Goal: Task Accomplishment & Management: Complete application form

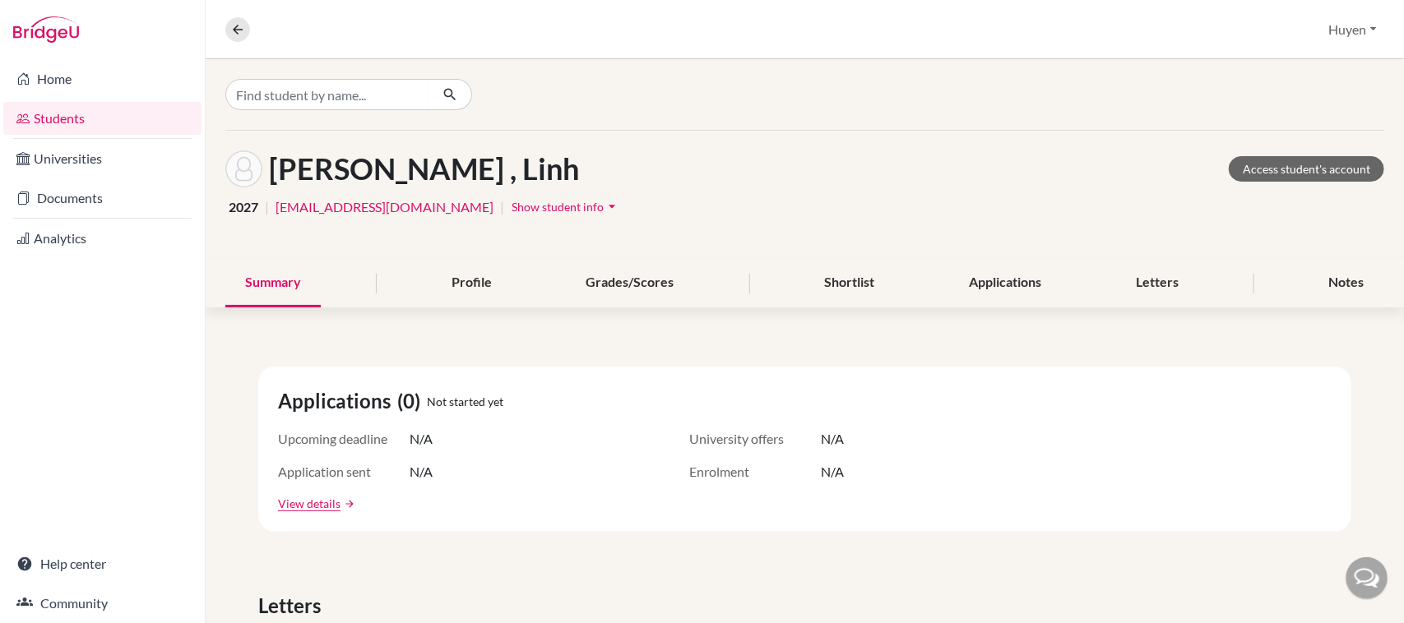
click at [45, 113] on link "Students" at bounding box center [102, 118] width 198 height 33
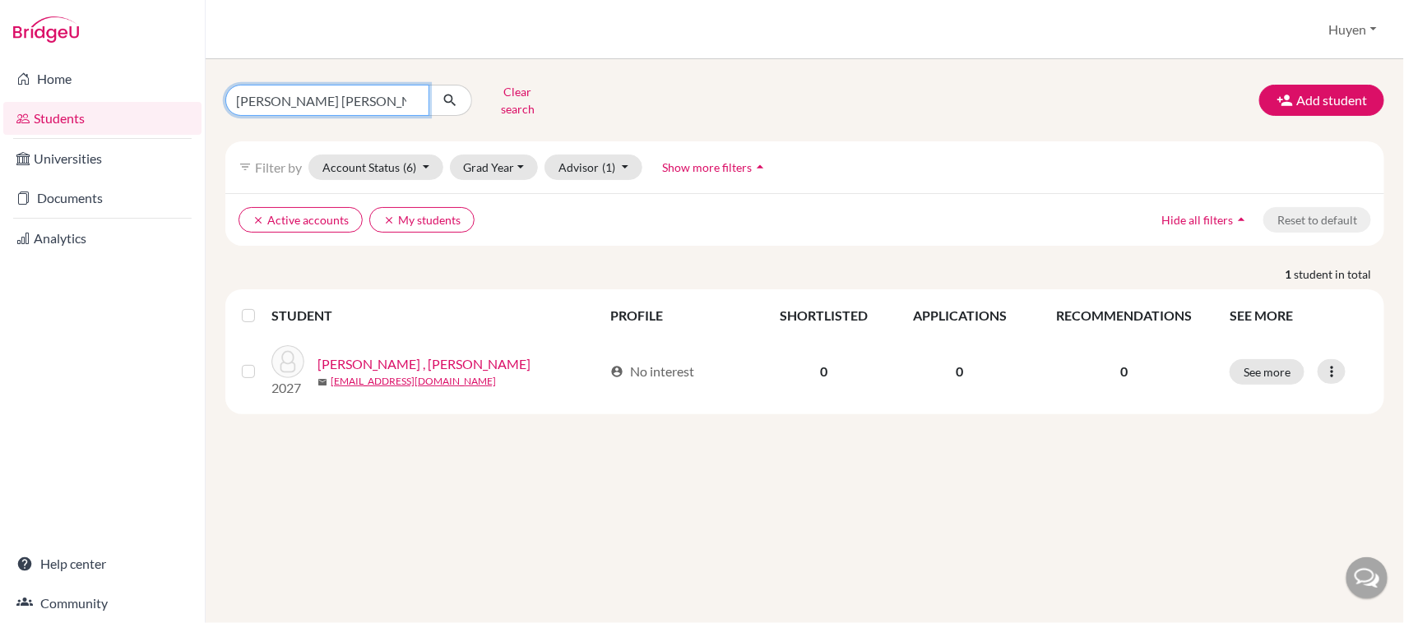
click at [296, 92] on input "[PERSON_NAME] [PERSON_NAME]" at bounding box center [327, 100] width 204 height 31
type input "v"
type input "[PERSON_NAME] Vy"
click button "submit" at bounding box center [450, 100] width 44 height 31
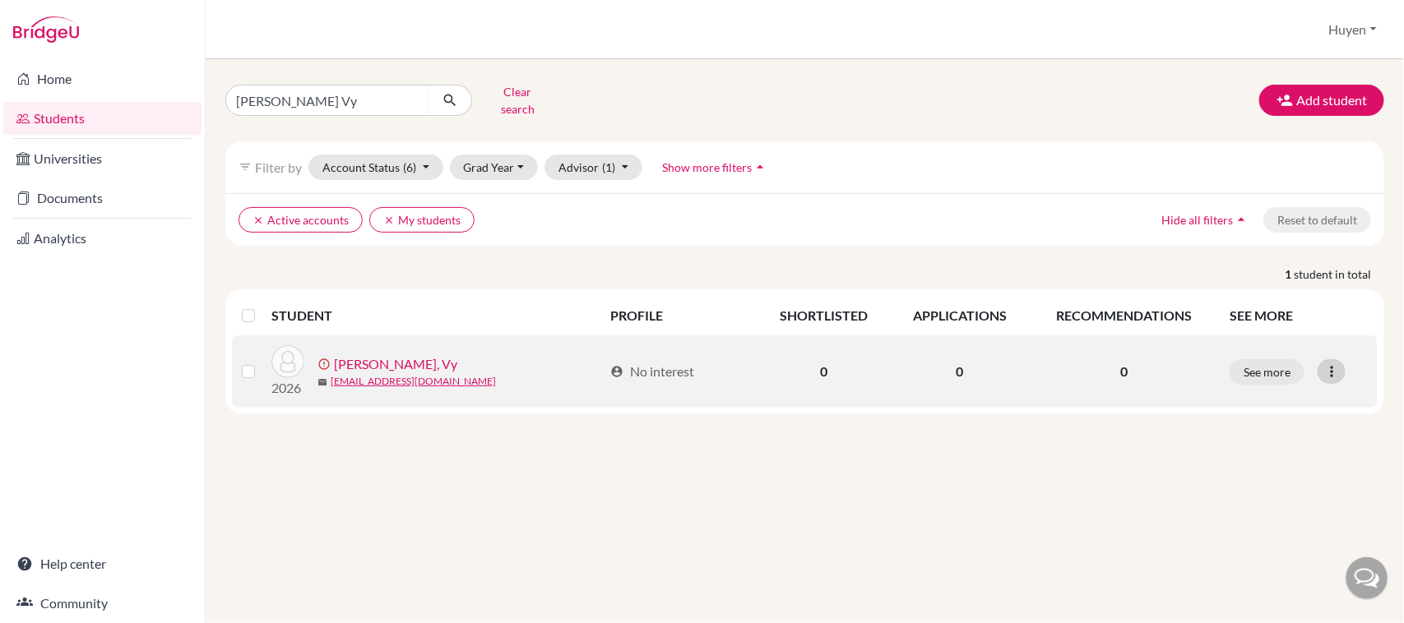
click at [1343, 366] on div at bounding box center [1331, 371] width 28 height 25
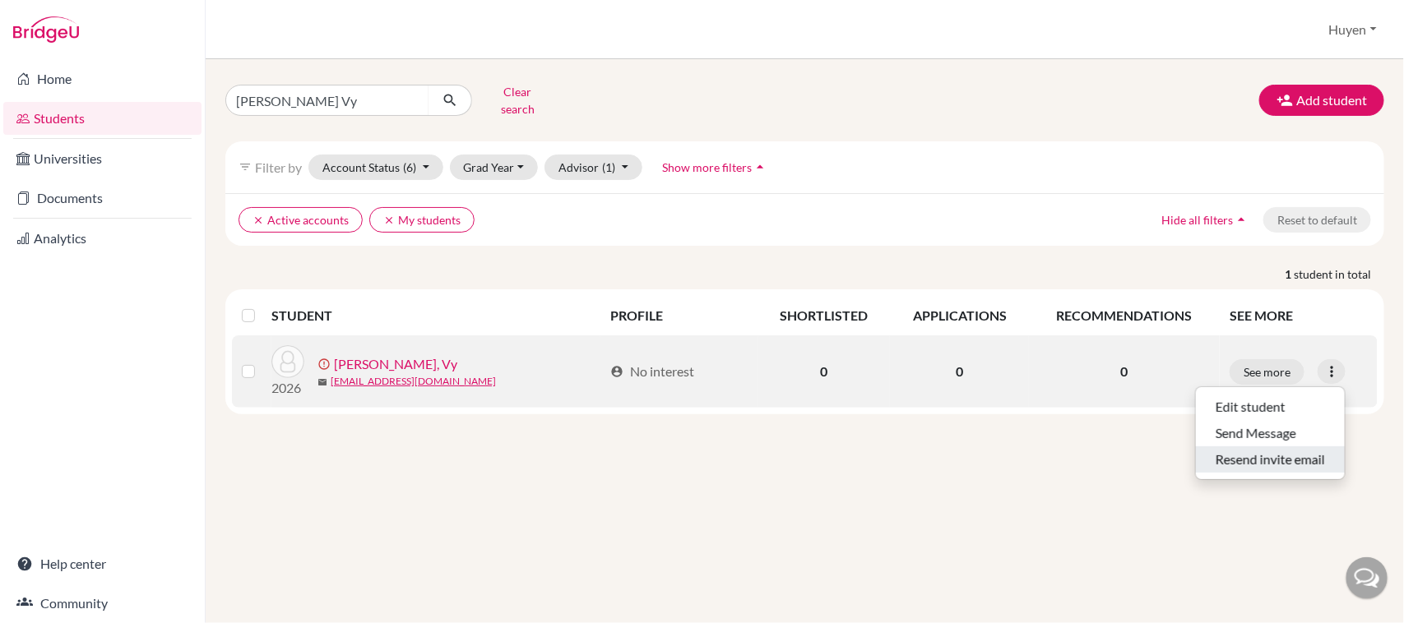
click at [1283, 453] on button "Resend invite email" at bounding box center [1269, 459] width 149 height 26
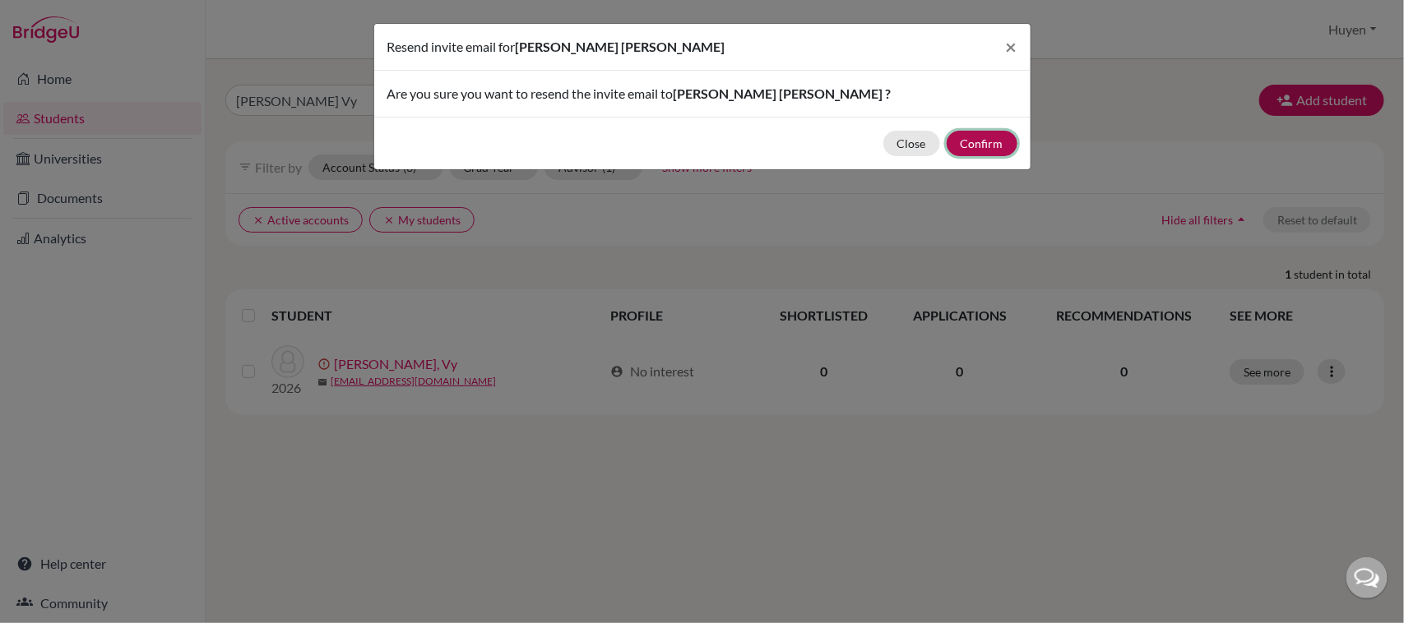
click at [997, 146] on button "Confirm" at bounding box center [981, 143] width 71 height 25
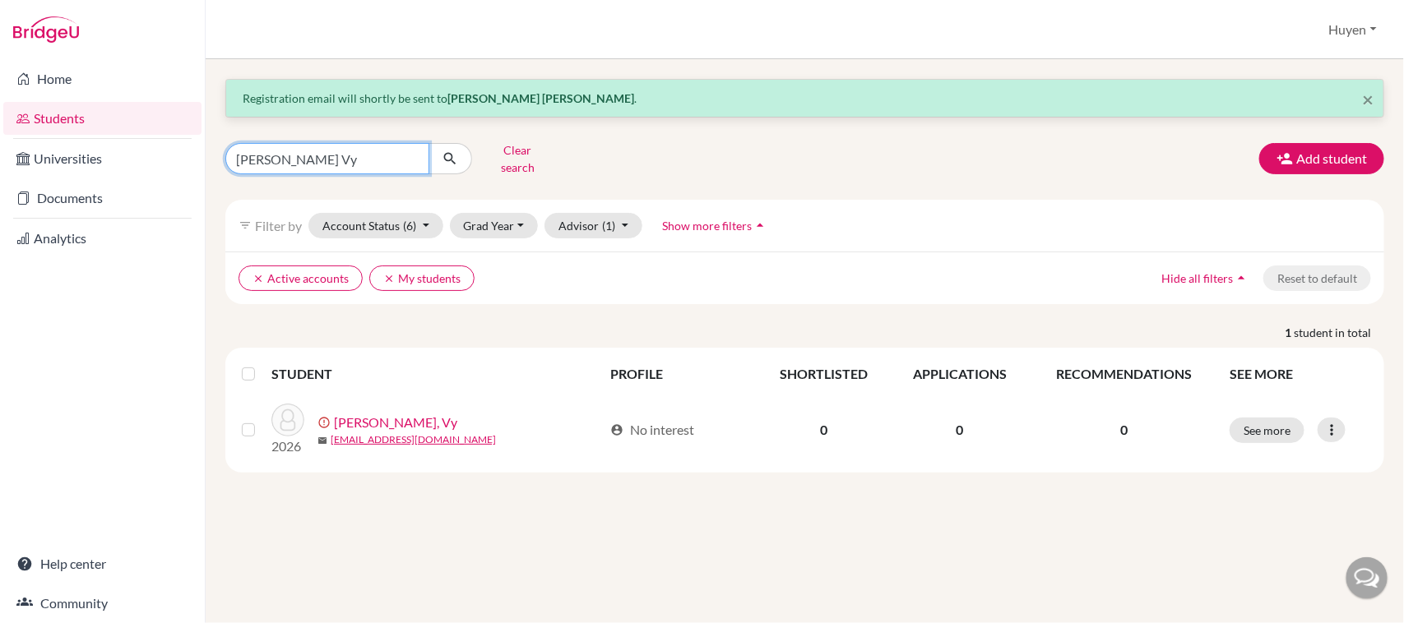
click at [358, 162] on input "[PERSON_NAME] Vy" at bounding box center [327, 158] width 204 height 31
type input "N"
type input "h"
type input "ha [PERSON_NAME]"
click button "submit" at bounding box center [450, 158] width 44 height 31
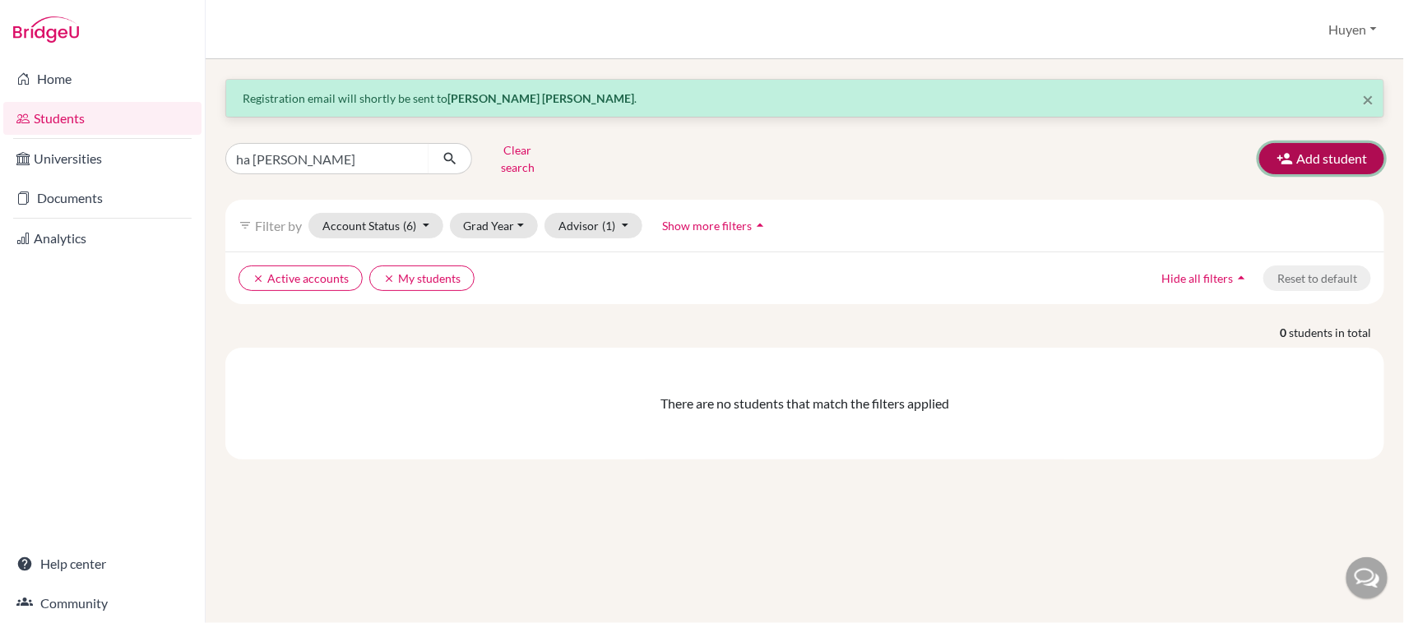
click at [1339, 150] on button "Add student" at bounding box center [1321, 158] width 125 height 31
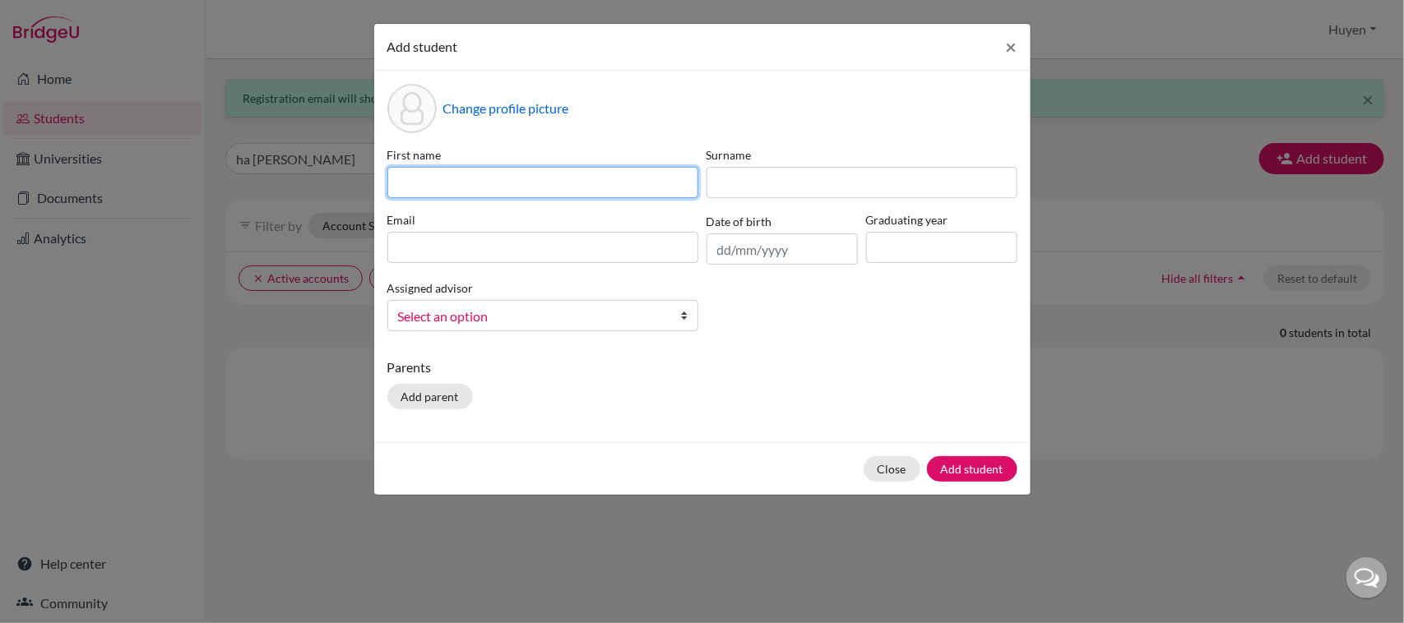
click at [502, 179] on input at bounding box center [542, 182] width 311 height 31
drag, startPoint x: 1012, startPoint y: 47, endPoint x: 888, endPoint y: 63, distance: 125.2
click at [1012, 48] on span "×" at bounding box center [1012, 47] width 12 height 24
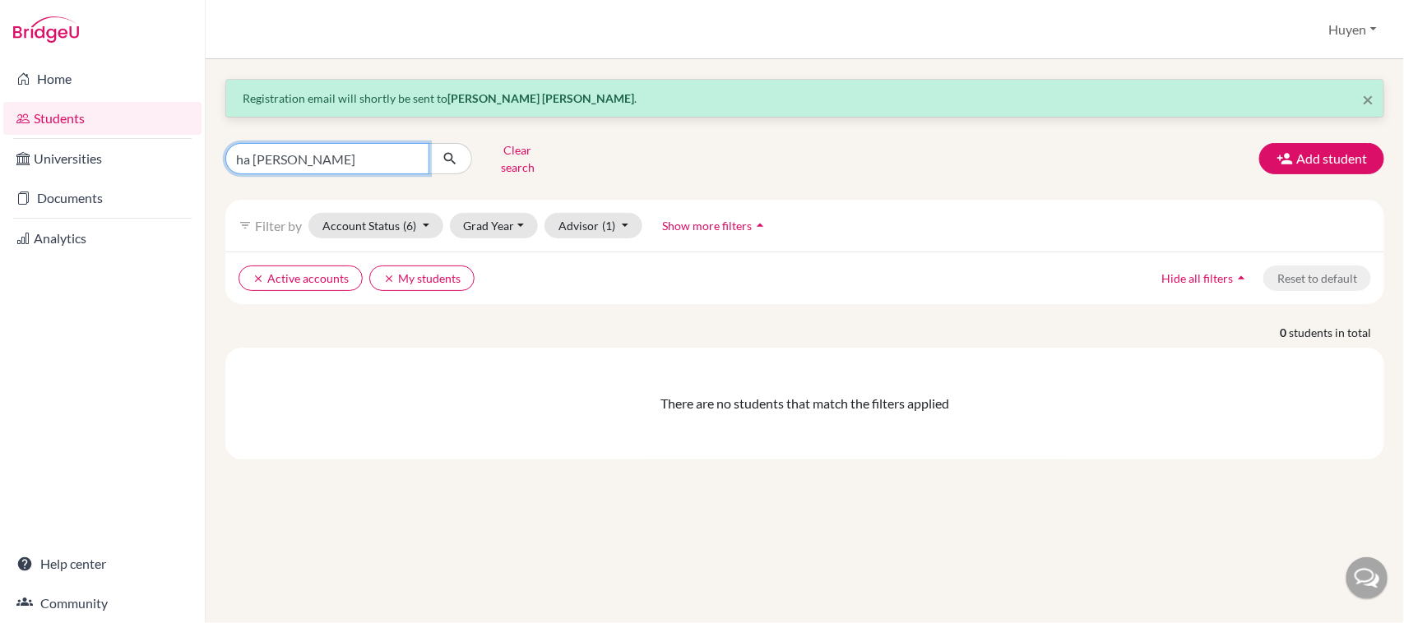
click at [330, 153] on input "ha [PERSON_NAME]" at bounding box center [327, 158] width 204 height 31
type input "h"
type input "[PERSON_NAME]"
click button "submit" at bounding box center [450, 158] width 44 height 31
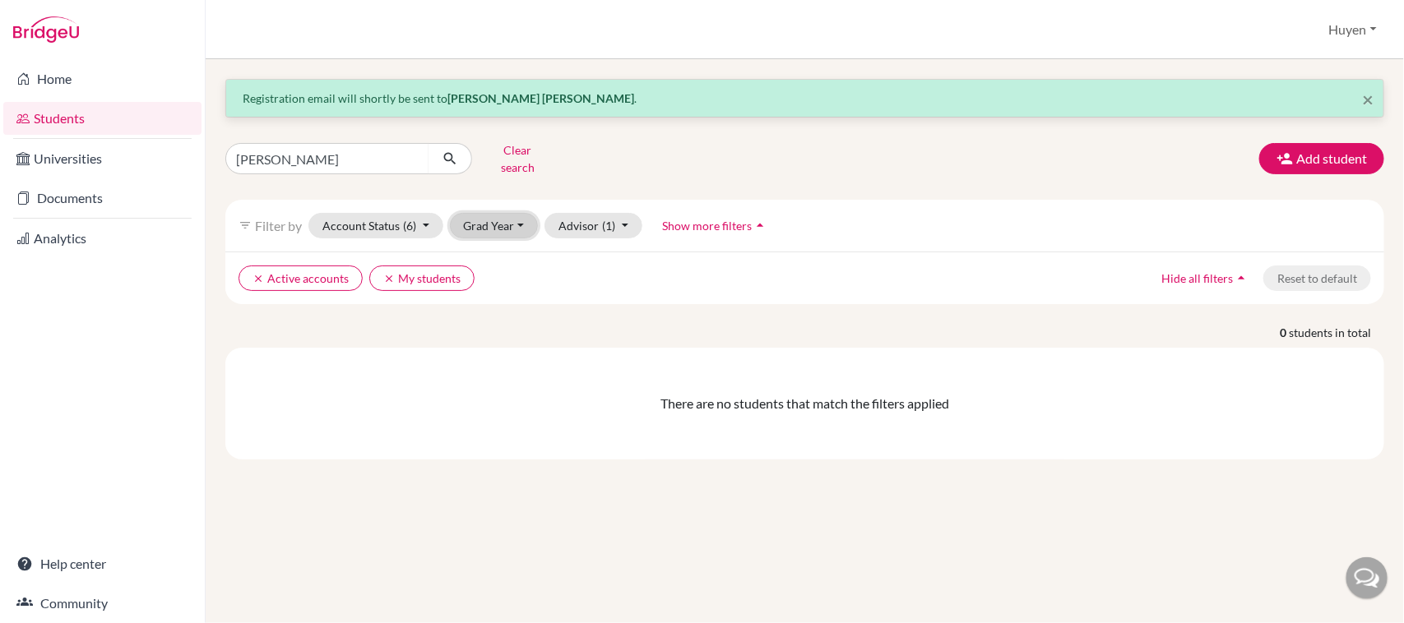
click at [514, 213] on button "Grad Year" at bounding box center [494, 225] width 89 height 25
click at [488, 330] on span "2026" at bounding box center [485, 340] width 30 height 20
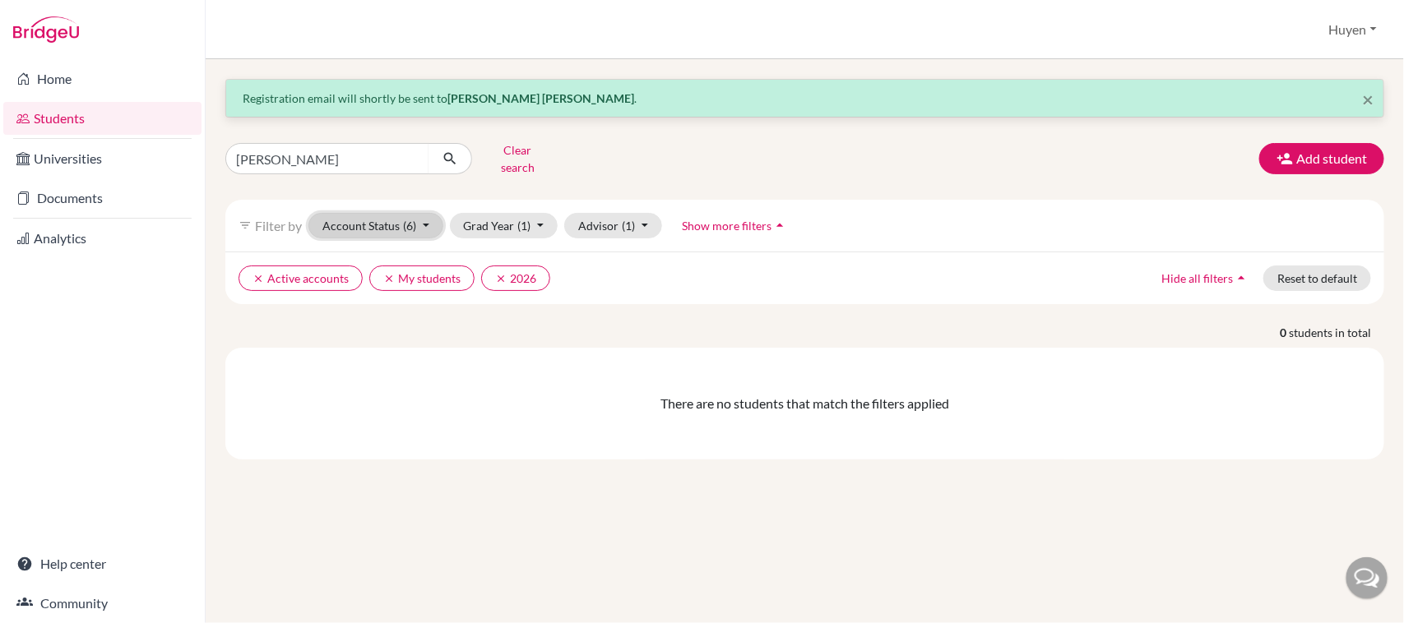
click at [425, 219] on button "Account Status (6)" at bounding box center [375, 225] width 135 height 25
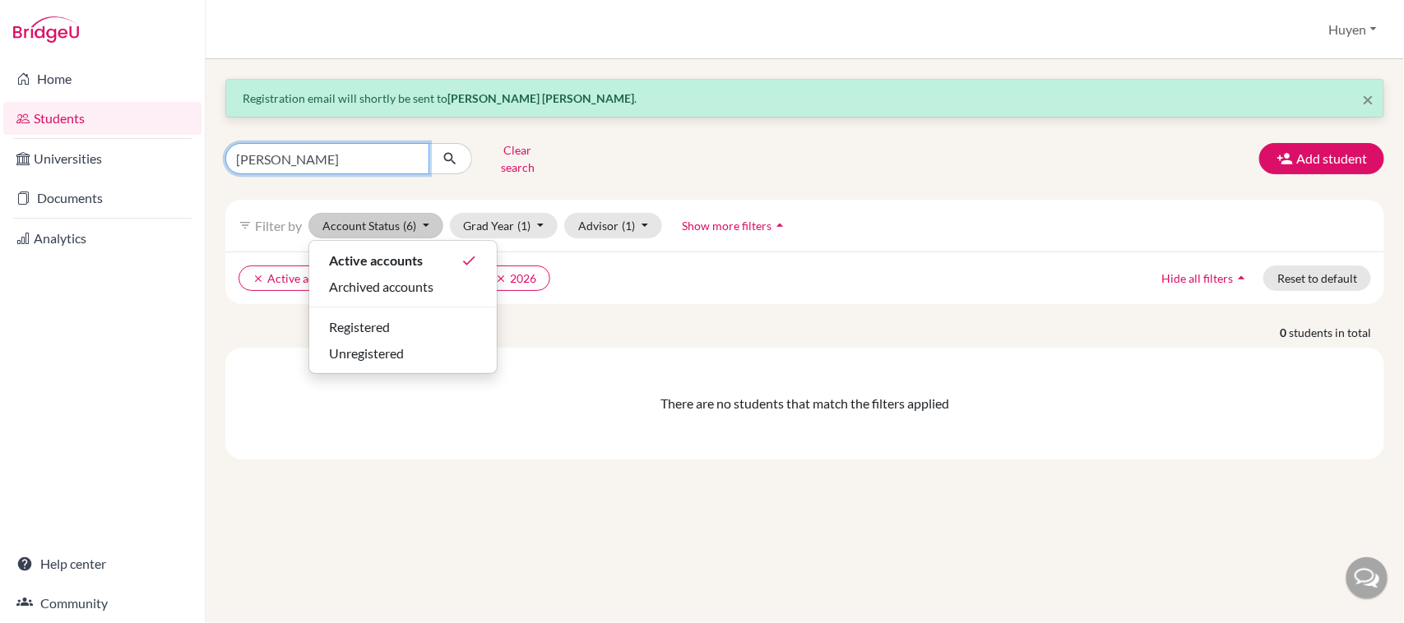
click at [399, 150] on input "[PERSON_NAME]" at bounding box center [327, 158] width 204 height 31
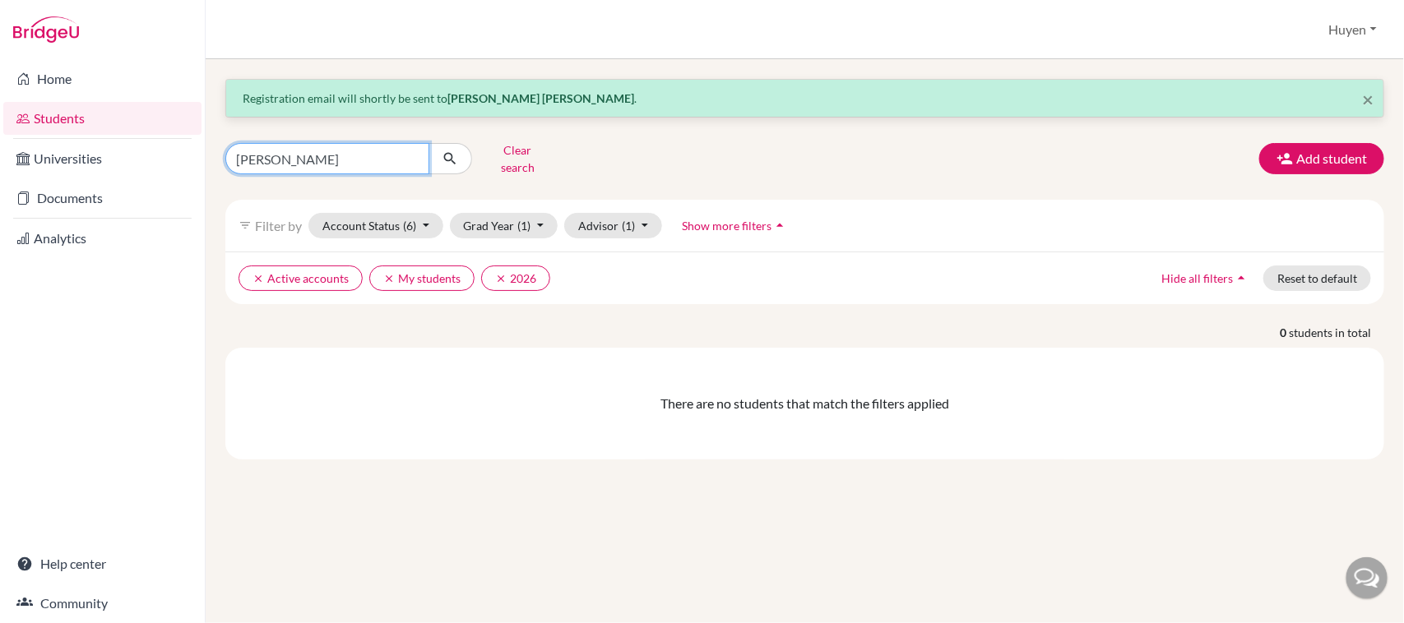
type input "[PERSON_NAME]"
click button "submit" at bounding box center [450, 158] width 44 height 31
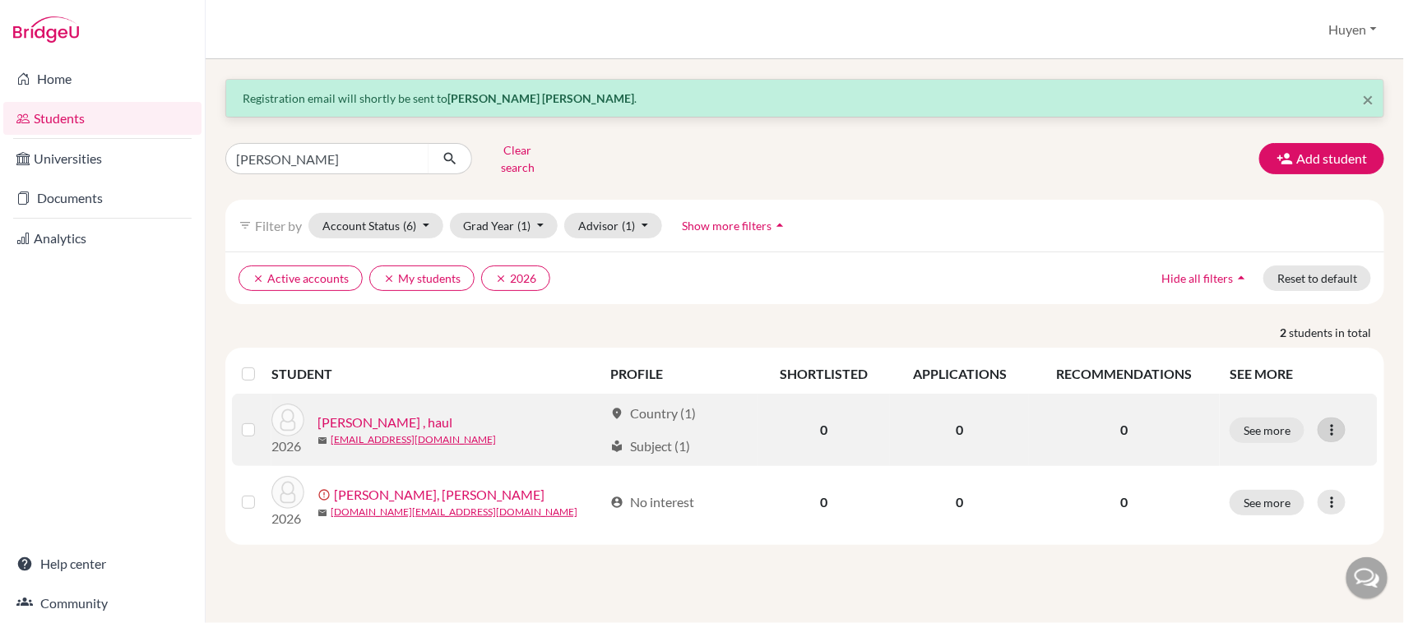
click at [1334, 423] on icon at bounding box center [1331, 430] width 16 height 16
click at [1341, 418] on div at bounding box center [1331, 430] width 28 height 25
click at [1339, 422] on icon at bounding box center [1331, 430] width 16 height 16
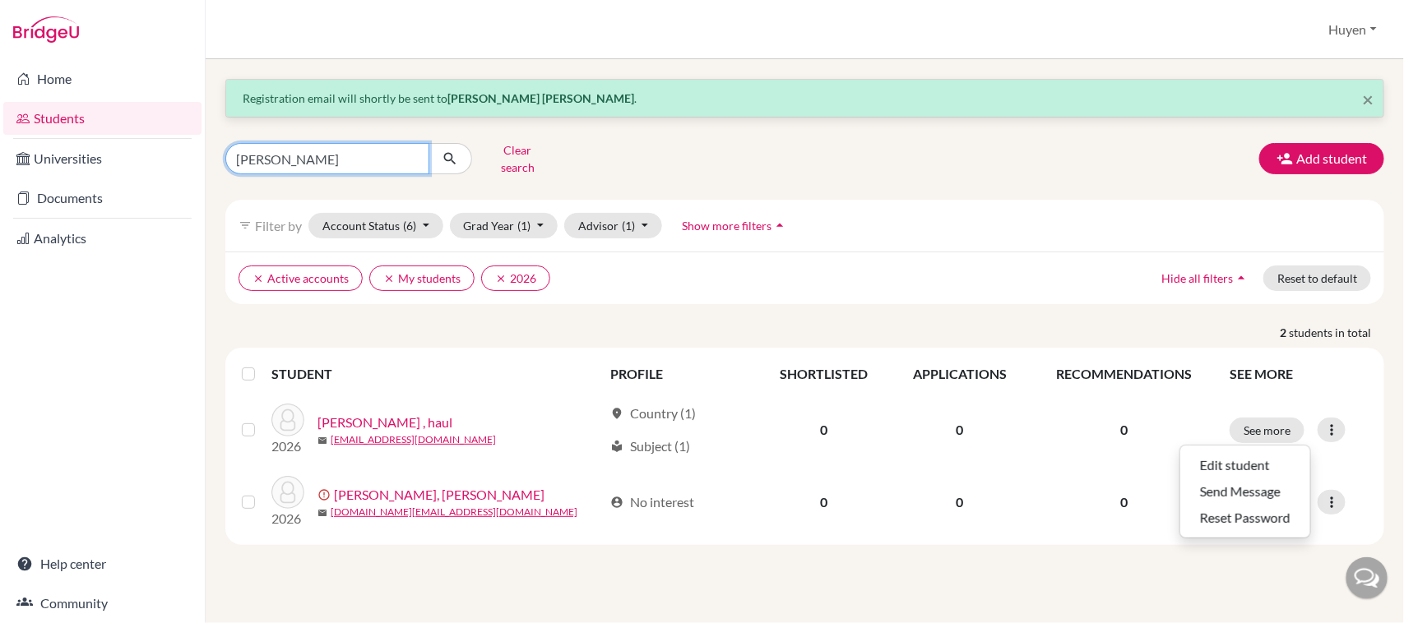
click at [292, 156] on input "[PERSON_NAME]" at bounding box center [327, 158] width 204 height 31
type input "L"
type input "[PERSON_NAME]"
click button "submit" at bounding box center [450, 158] width 44 height 31
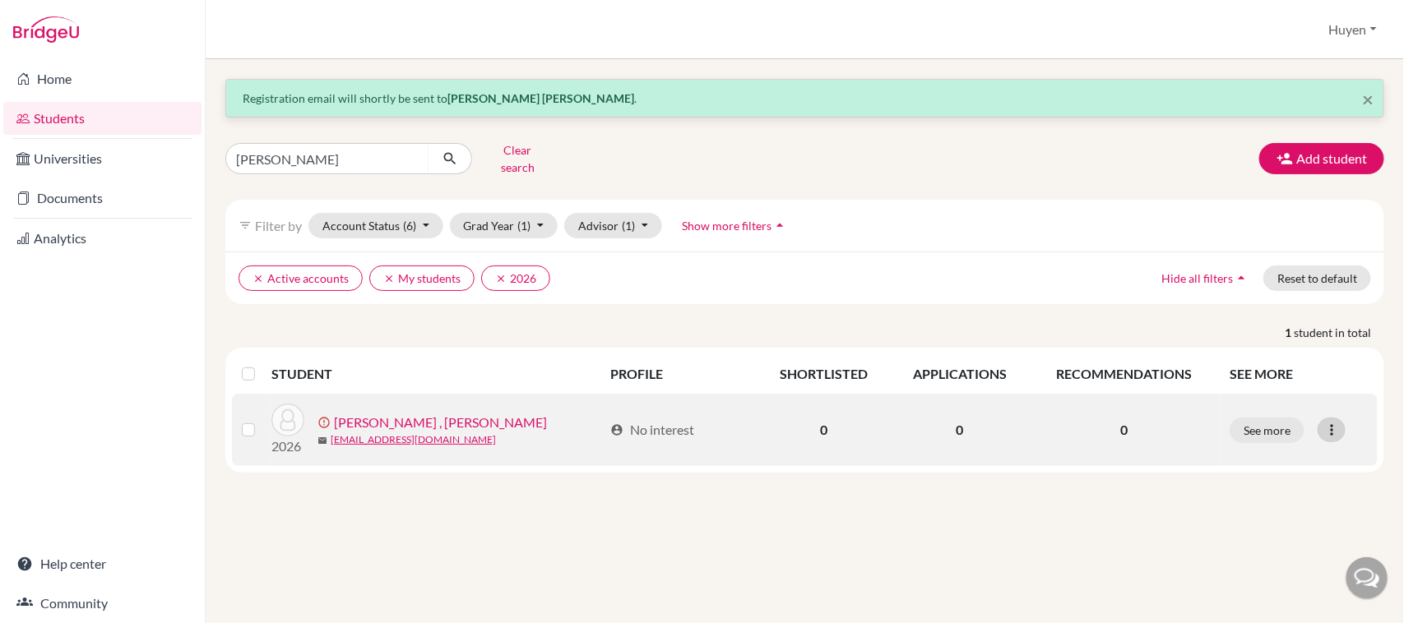
click at [1339, 425] on icon at bounding box center [1331, 430] width 16 height 16
click at [1279, 505] on button "Resend invite email" at bounding box center [1269, 518] width 149 height 26
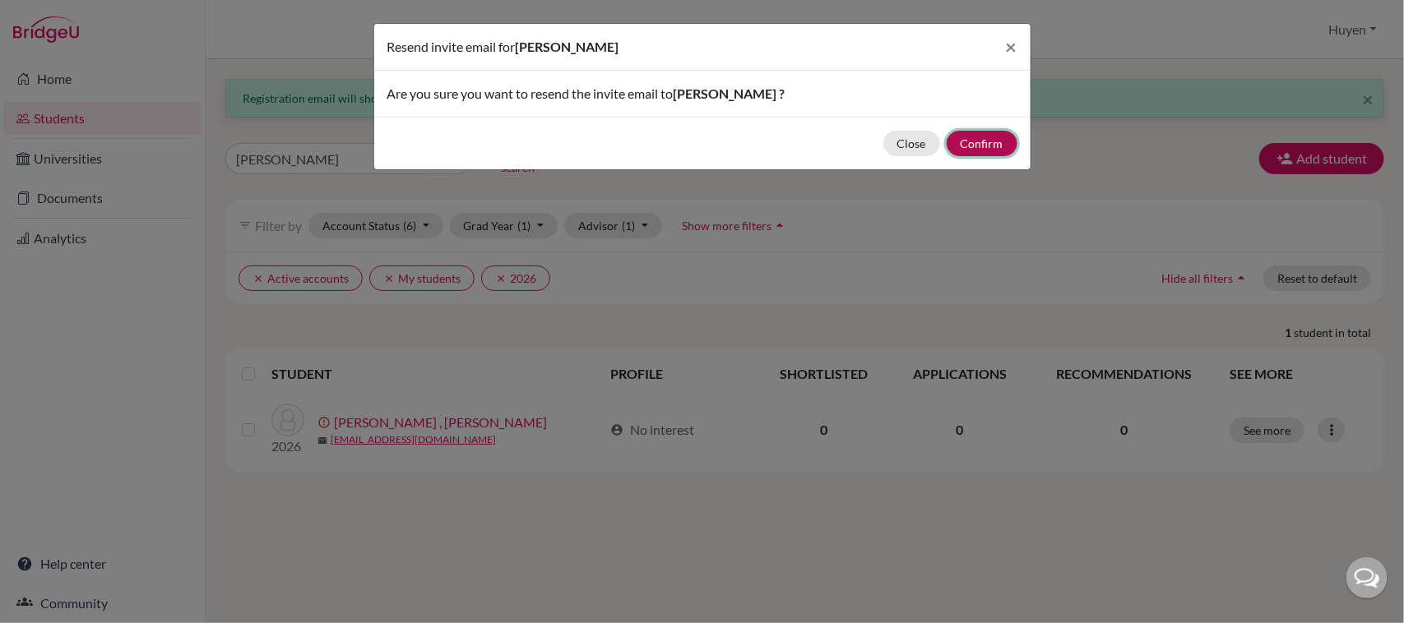
click at [987, 141] on button "Confirm" at bounding box center [981, 143] width 71 height 25
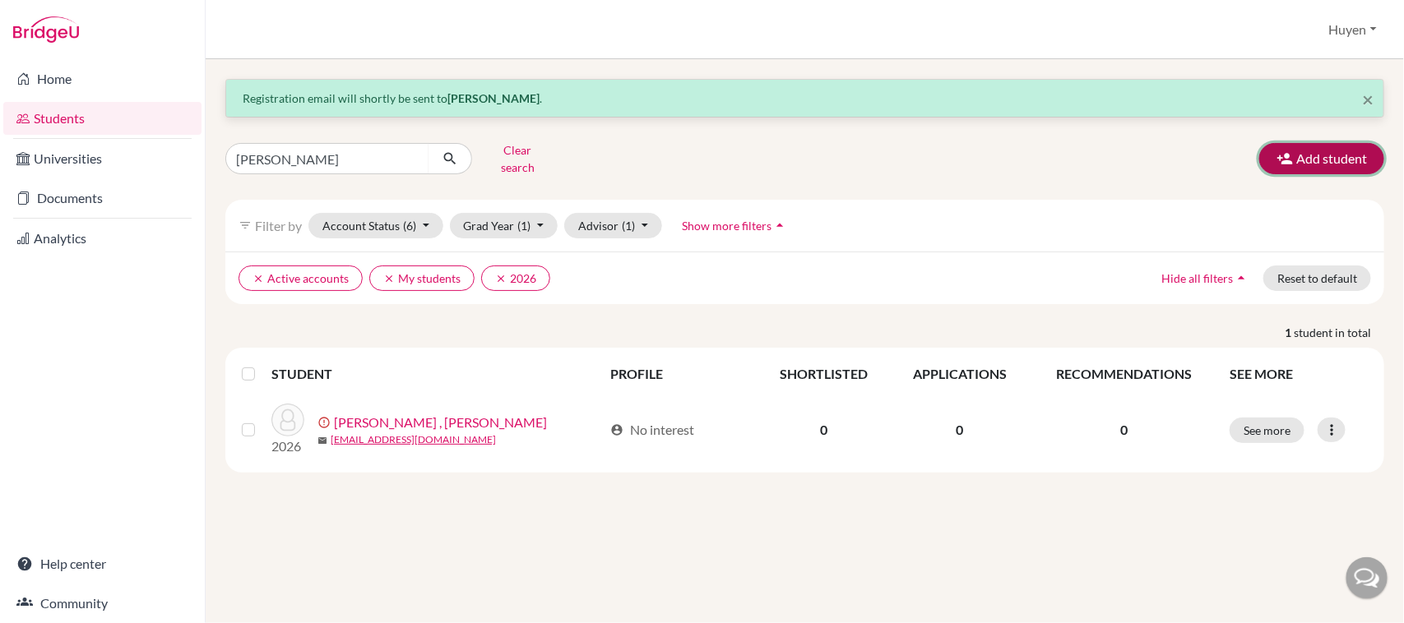
click at [1362, 149] on button "Add student" at bounding box center [1321, 158] width 125 height 31
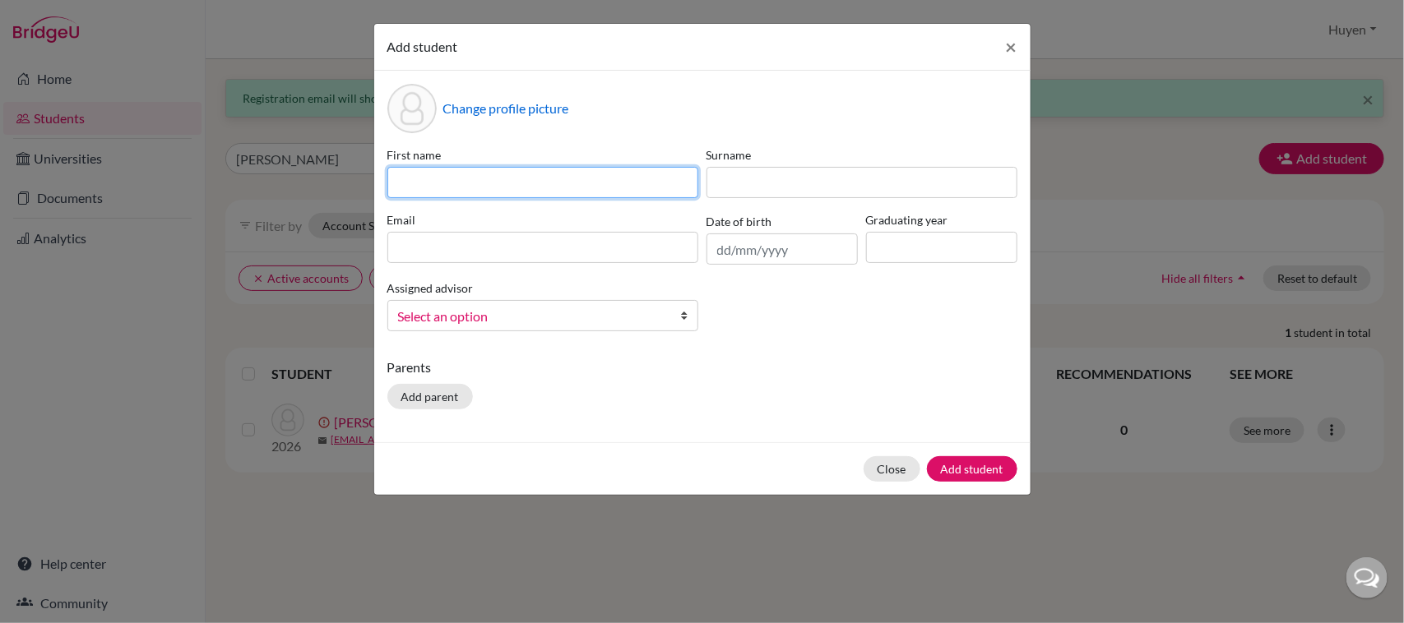
click at [520, 179] on input at bounding box center [542, 182] width 311 height 31
type input "[PERSON_NAME]"
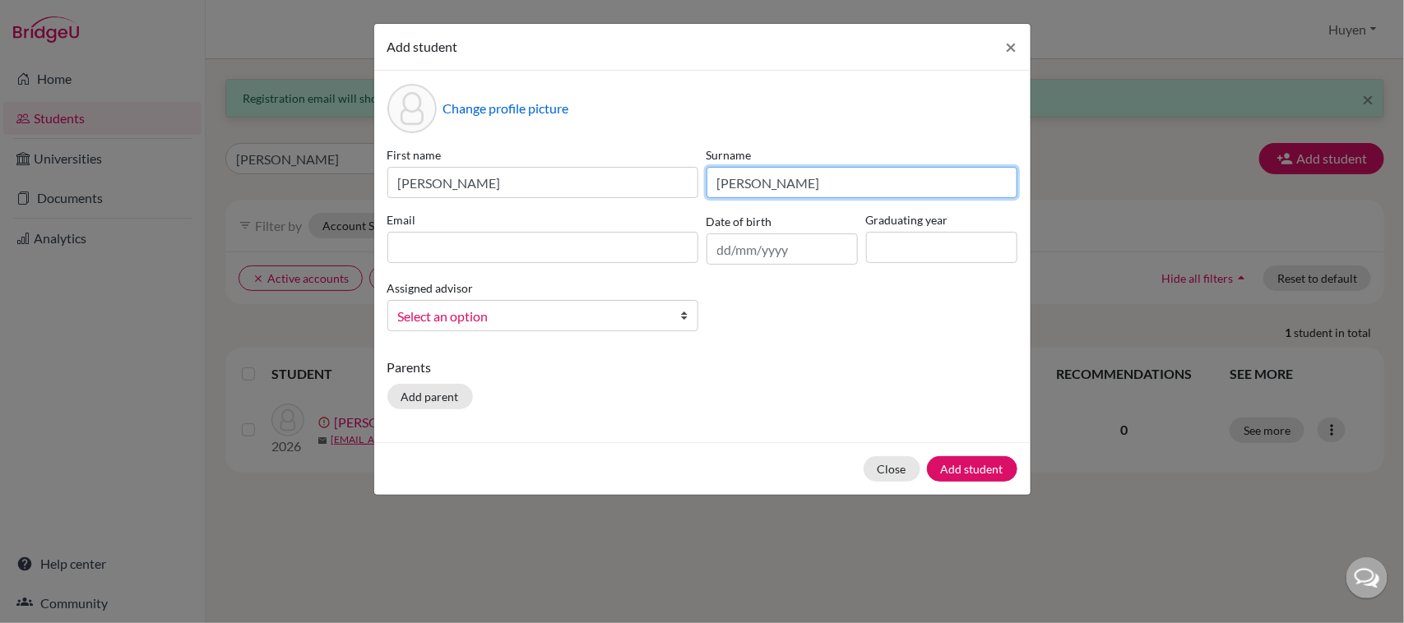
type input "[PERSON_NAME]"
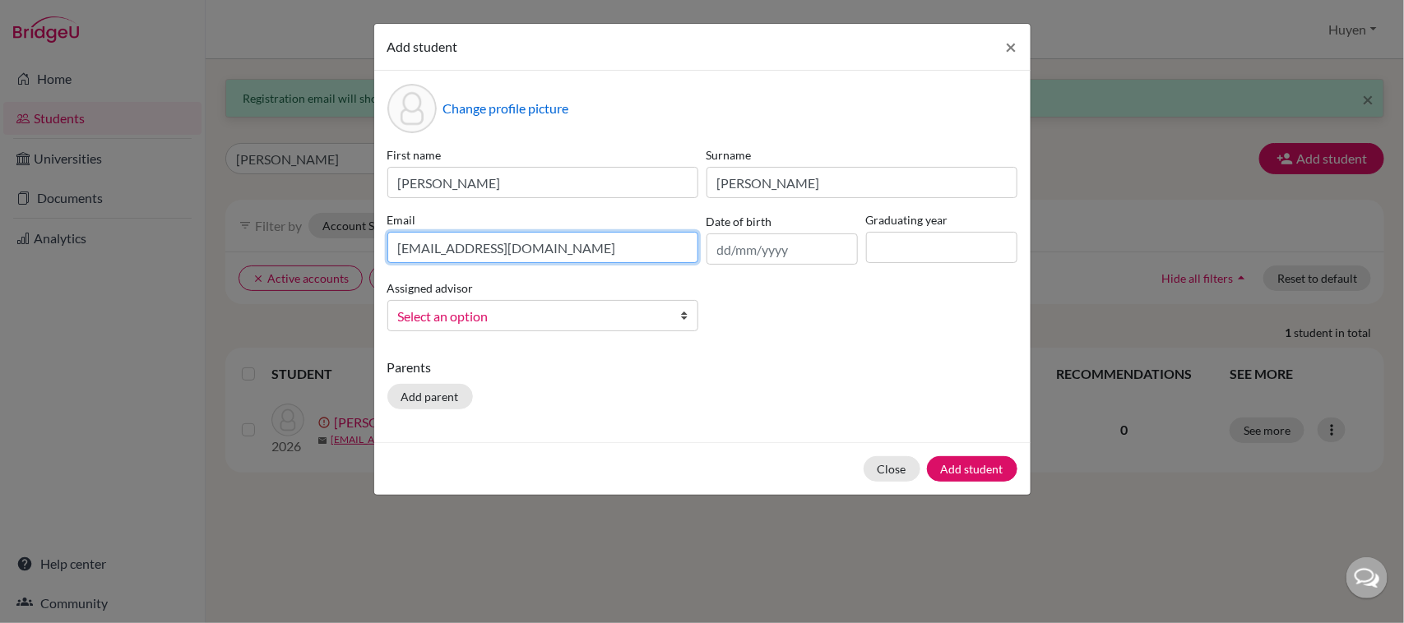
type input "[EMAIL_ADDRESS][DOMAIN_NAME]"
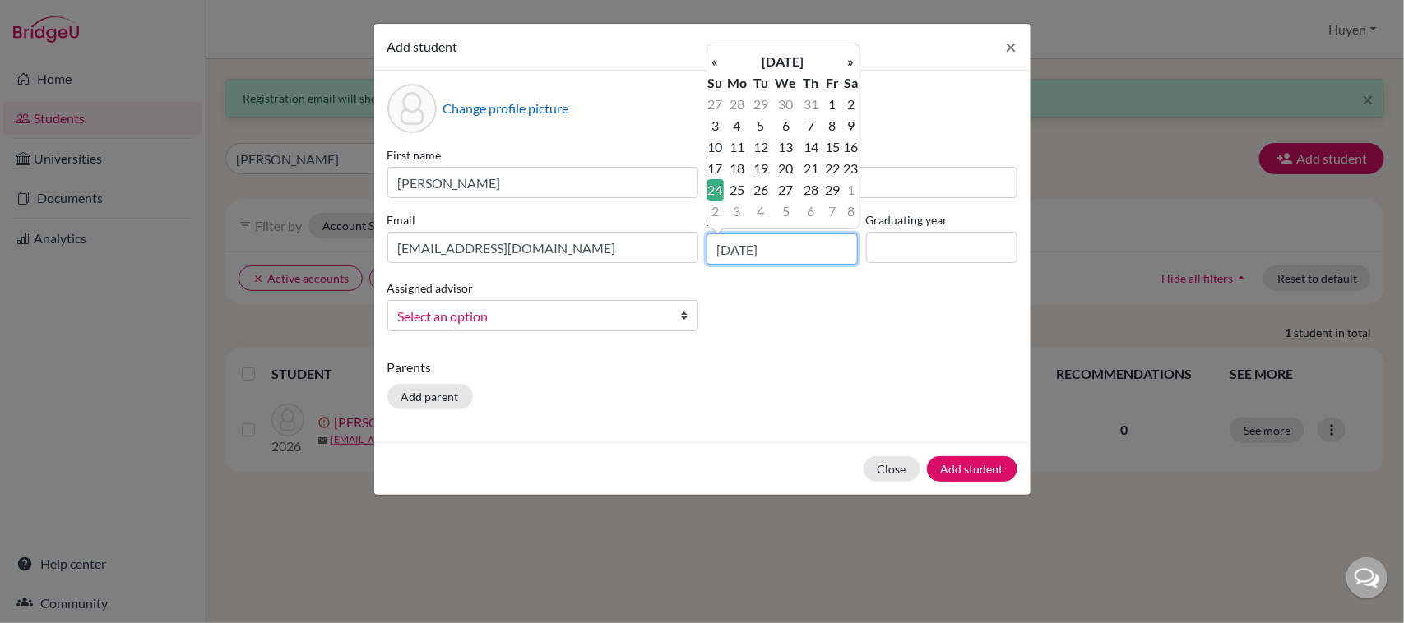
type input "[DATE]"
click at [983, 247] on input at bounding box center [941, 247] width 151 height 31
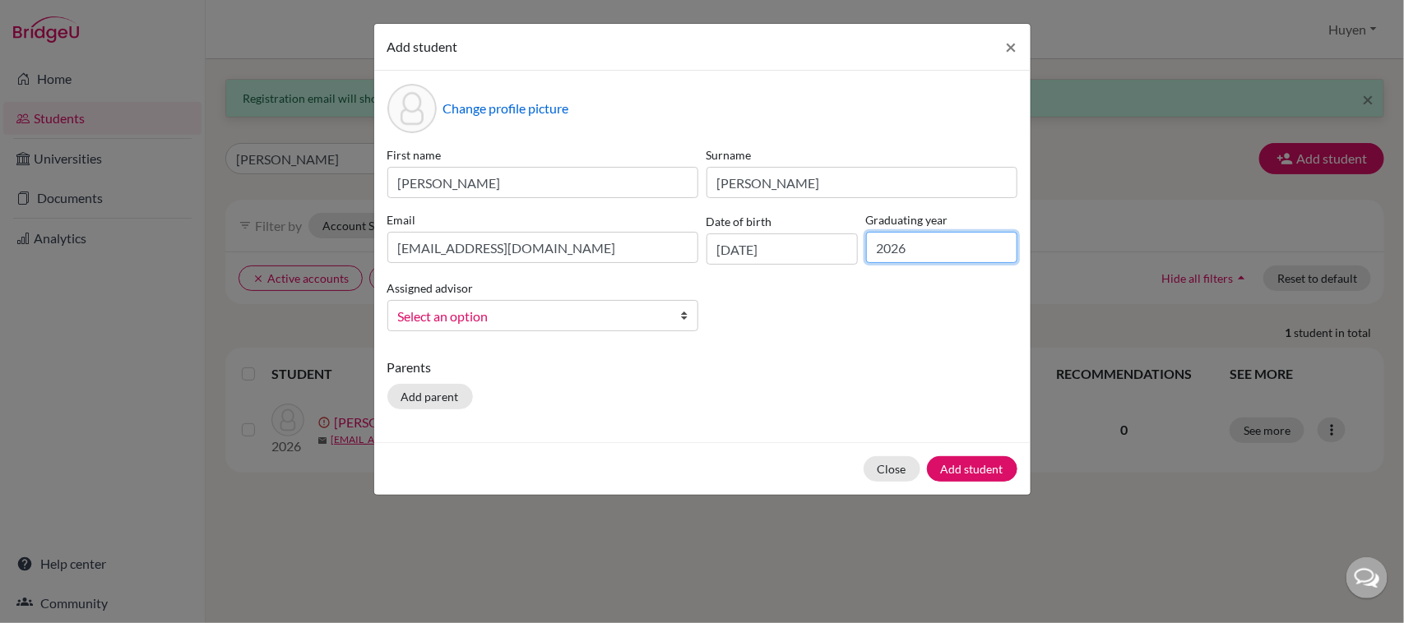
type input "2026"
click at [515, 315] on span "Select an option" at bounding box center [532, 316] width 268 height 21
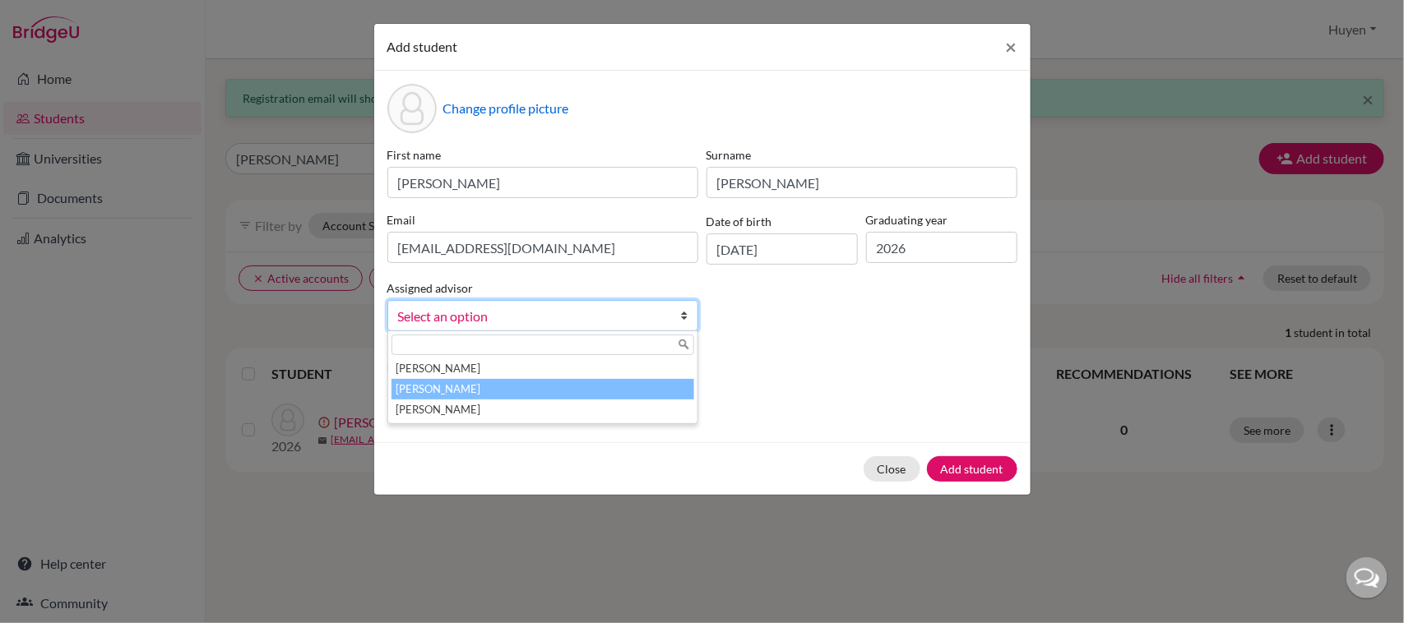
click at [474, 383] on li "[PERSON_NAME]" at bounding box center [542, 389] width 303 height 21
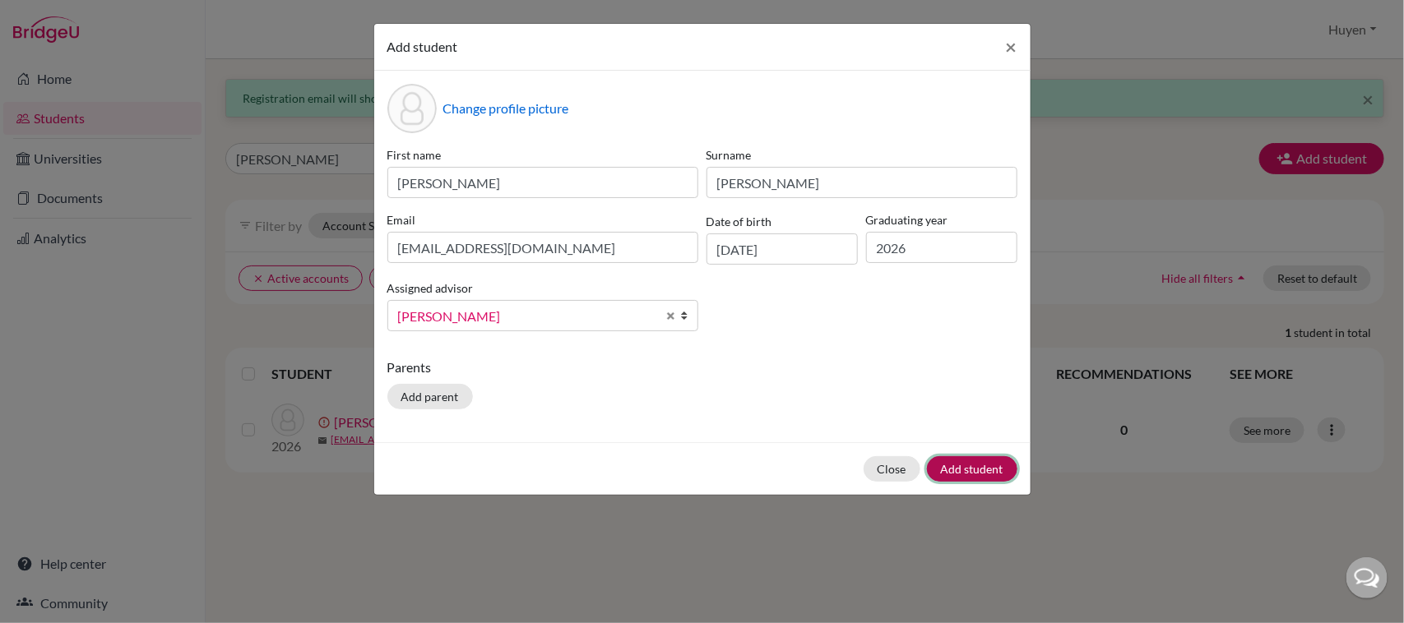
click at [987, 473] on button "Add student" at bounding box center [972, 468] width 90 height 25
